Goal: Task Accomplishment & Management: Complete application form

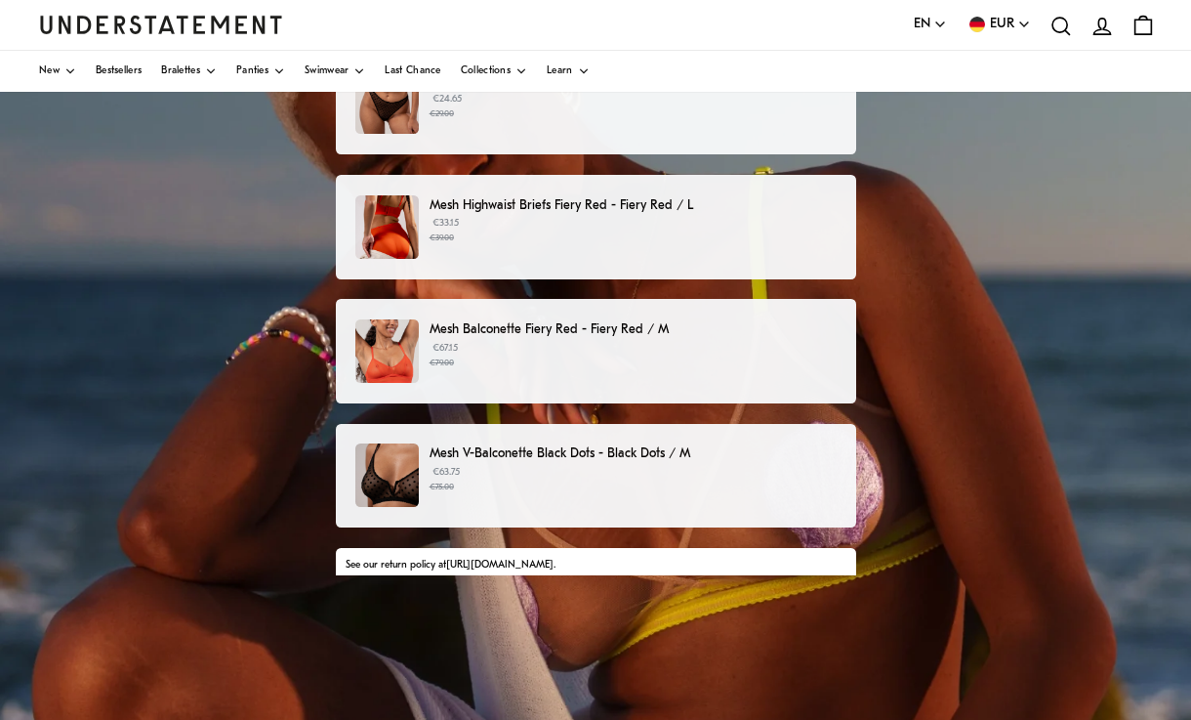
scroll to position [315, 0]
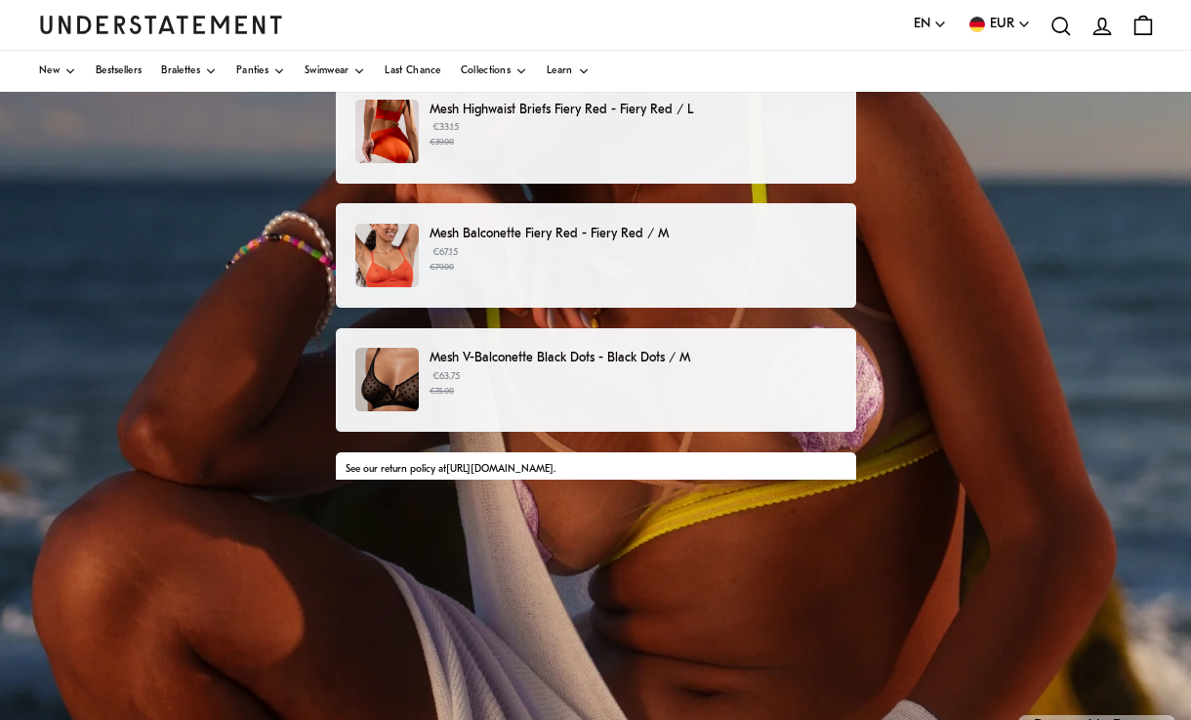
click at [632, 362] on p "Mesh V-Balconette Black Dots - Black Dots / M" at bounding box center [633, 358] width 406 height 21
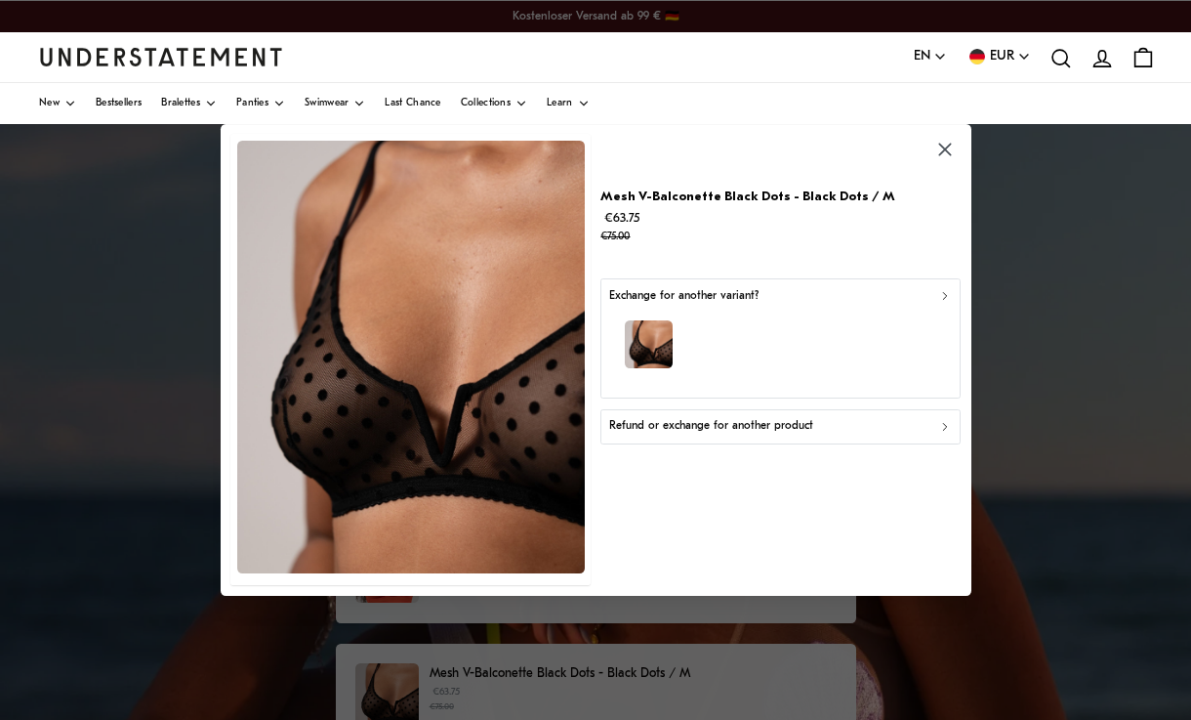
drag, startPoint x: 779, startPoint y: 456, endPoint x: 779, endPoint y: 443, distance: 12.7
click at [779, 443] on button "Refund or exchange for another product" at bounding box center [781, 426] width 360 height 35
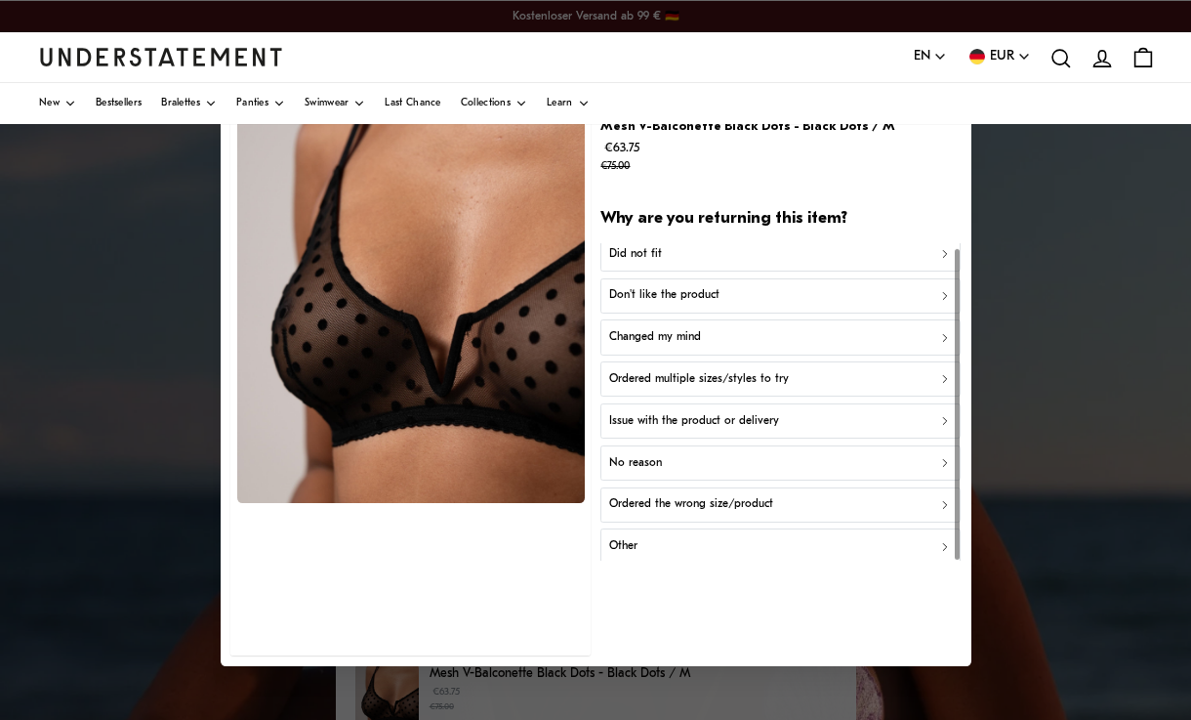
scroll to position [5, 0]
click at [753, 433] on p "Issue with the product or delivery" at bounding box center [694, 423] width 170 height 19
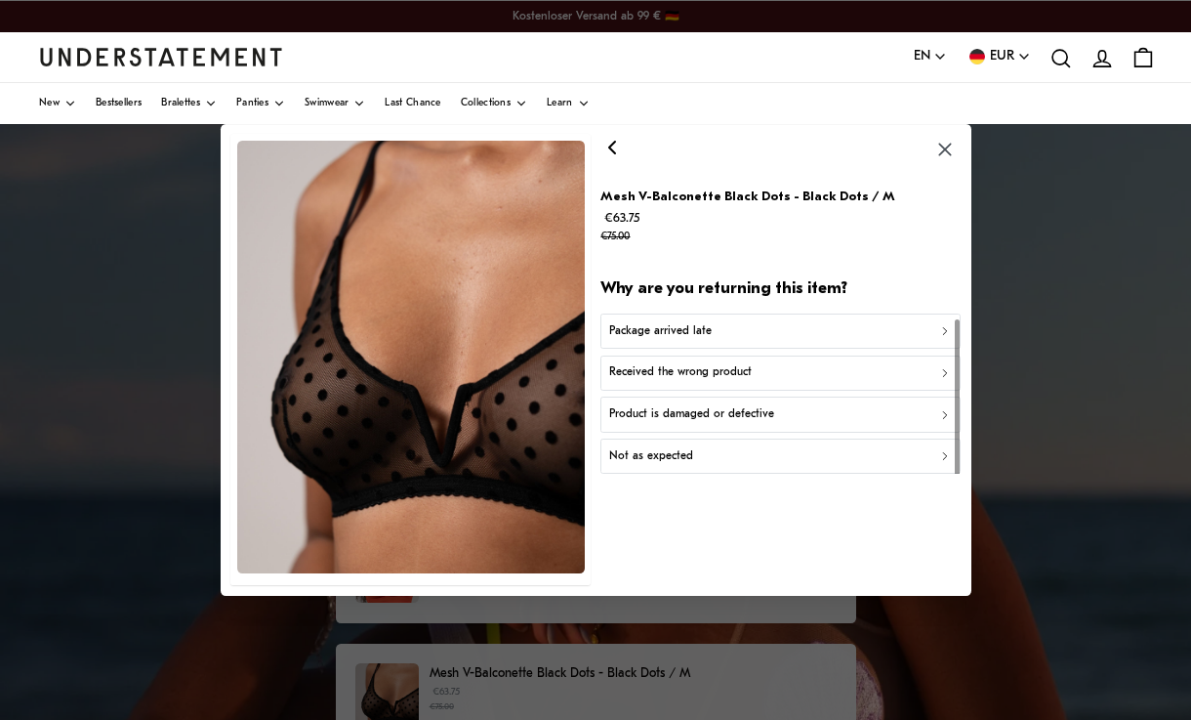
scroll to position [0, 0]
click at [753, 424] on p "Product is damaged or defective" at bounding box center [691, 414] width 165 height 19
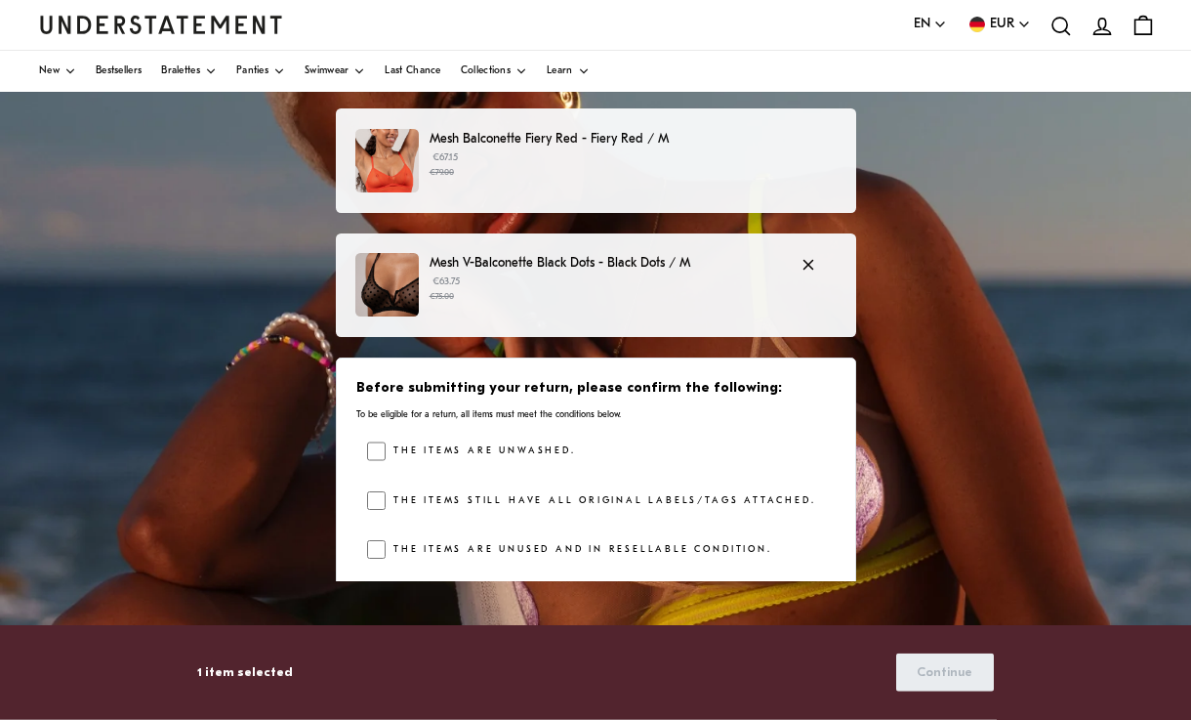
scroll to position [195, 0]
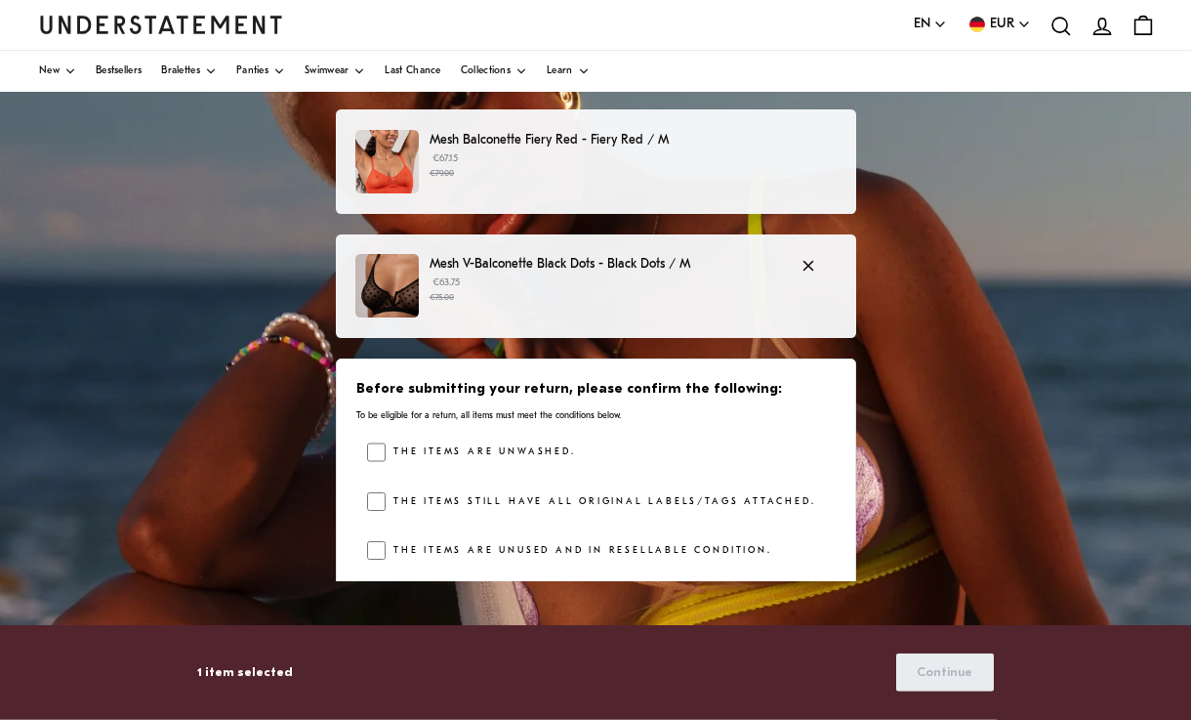
click at [58, 28] on img "Understatement Homepage" at bounding box center [161, 25] width 244 height 18
